Goal: Transaction & Acquisition: Obtain resource

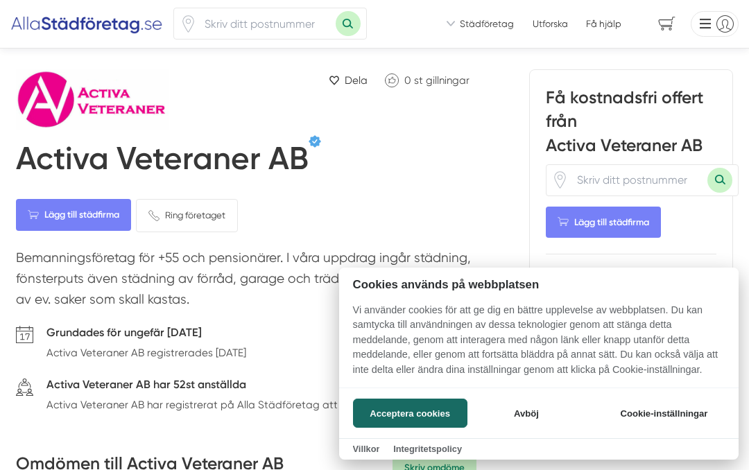
click at [432, 416] on button "Acceptera cookies" at bounding box center [410, 413] width 114 height 29
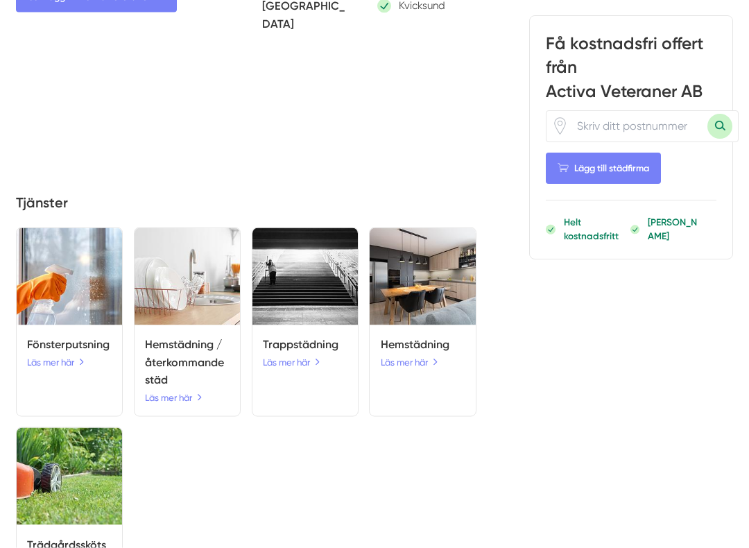
scroll to position [956, 0]
click at [186, 390] on link "Läs mer här" at bounding box center [174, 397] width 58 height 15
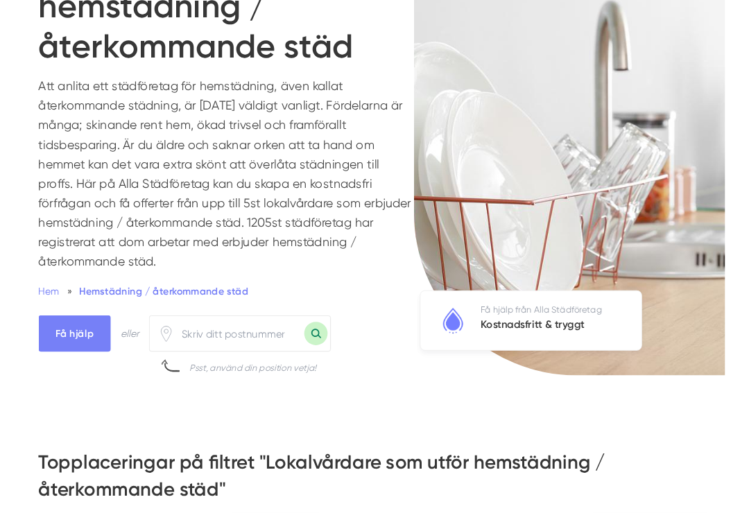
scroll to position [159, 0]
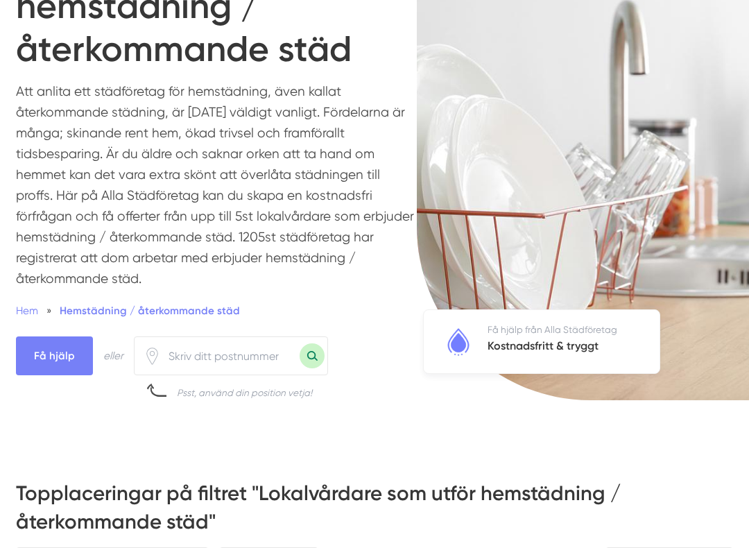
click at [177, 351] on input "number" at bounding box center [230, 355] width 139 height 30
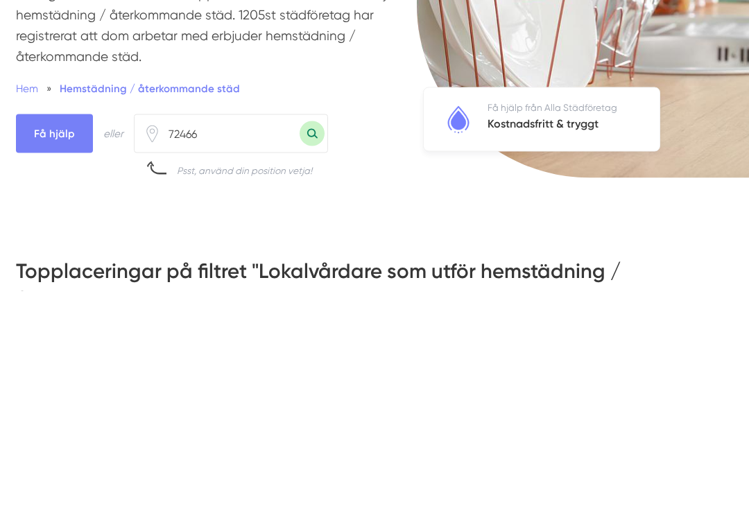
type input "72466"
click at [312, 343] on button "Sök med postnummer" at bounding box center [311, 355] width 25 height 25
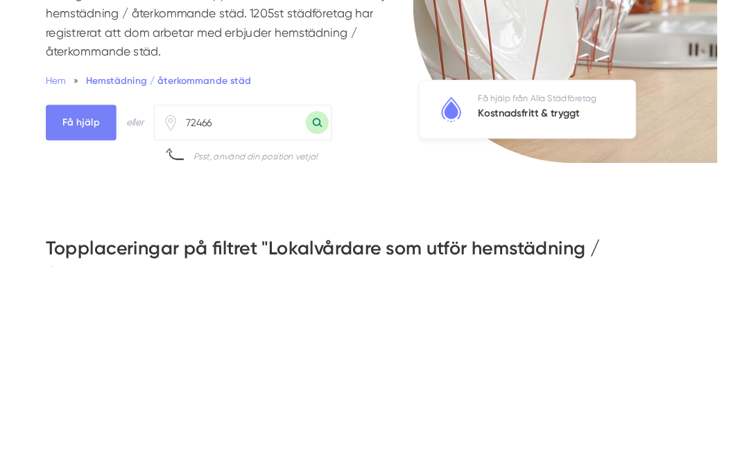
scroll to position [380, 0]
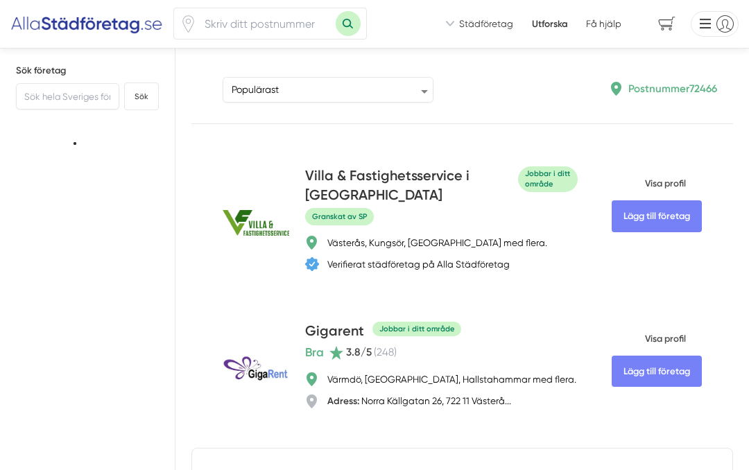
type input "72466"
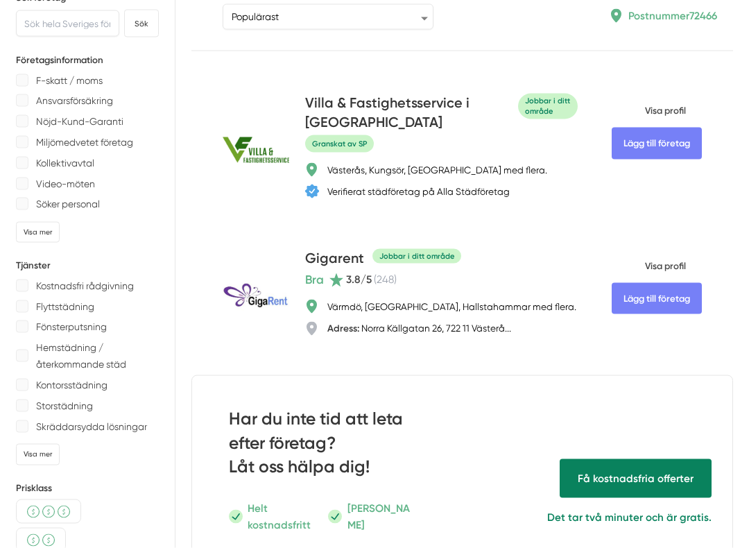
scroll to position [79, 0]
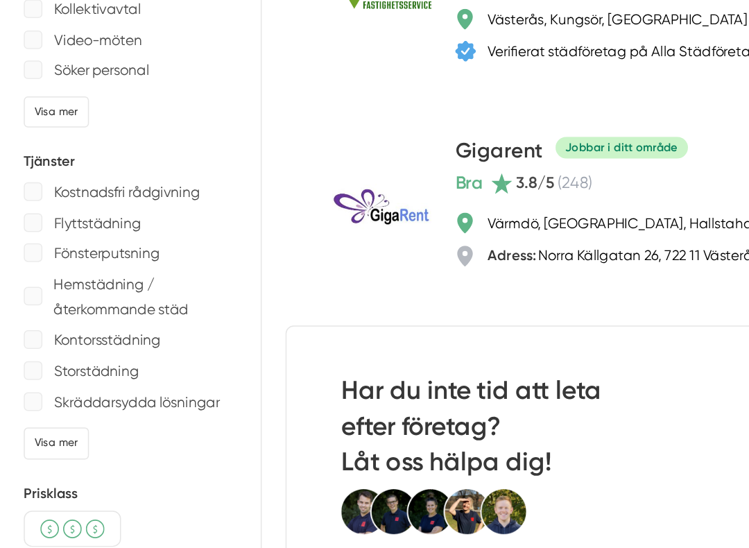
click at [26, 343] on div at bounding box center [22, 349] width 12 height 12
